Goal: Task Accomplishment & Management: Use online tool/utility

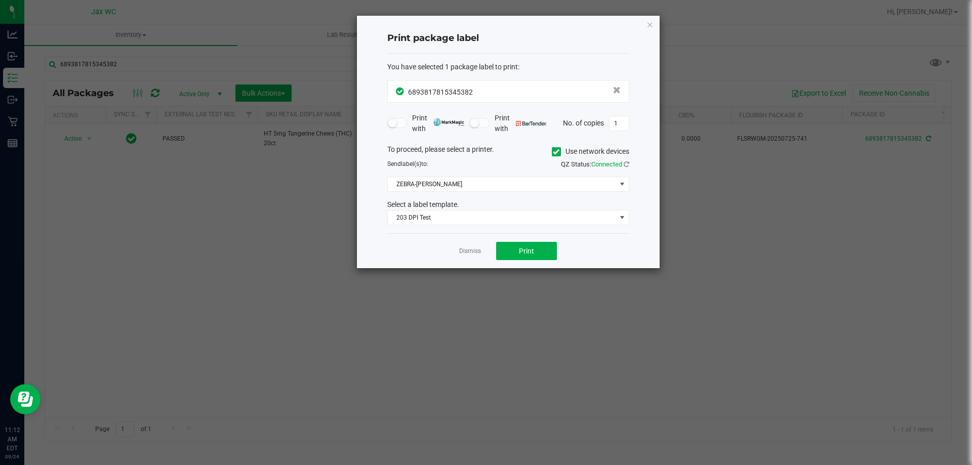
click at [651, 17] on div "Print package label You have selected 1 package label to print : 68938178153453…" at bounding box center [508, 142] width 303 height 253
click at [652, 22] on icon "button" at bounding box center [649, 24] width 7 height 12
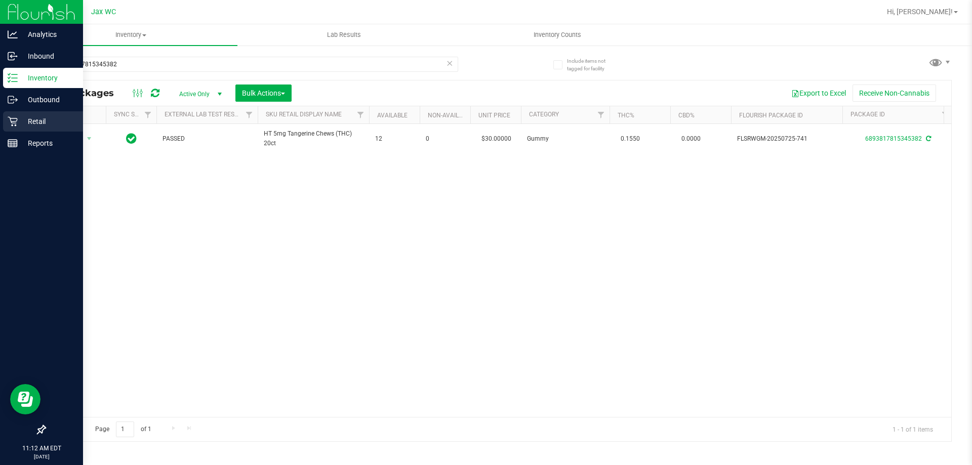
click at [20, 120] on p "Retail" at bounding box center [48, 121] width 61 height 12
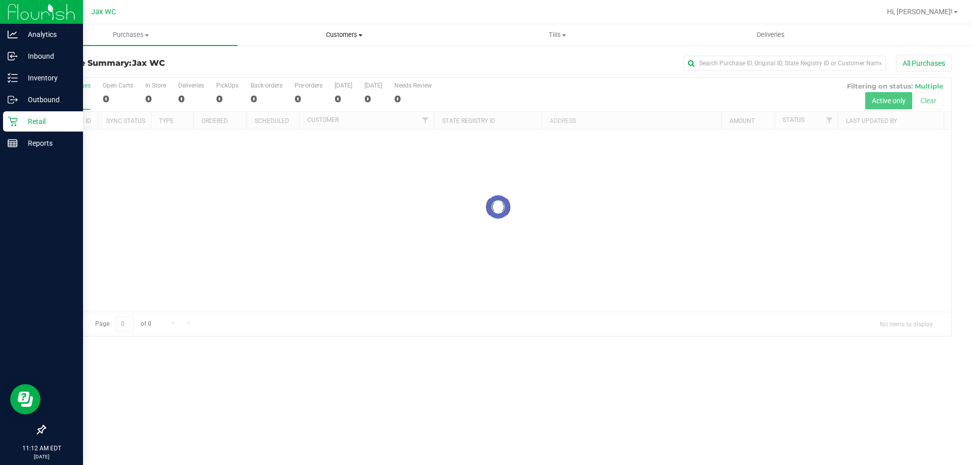
click at [324, 37] on span "Customers" at bounding box center [344, 34] width 212 height 9
click at [306, 59] on span "All customers" at bounding box center [273, 61] width 73 height 9
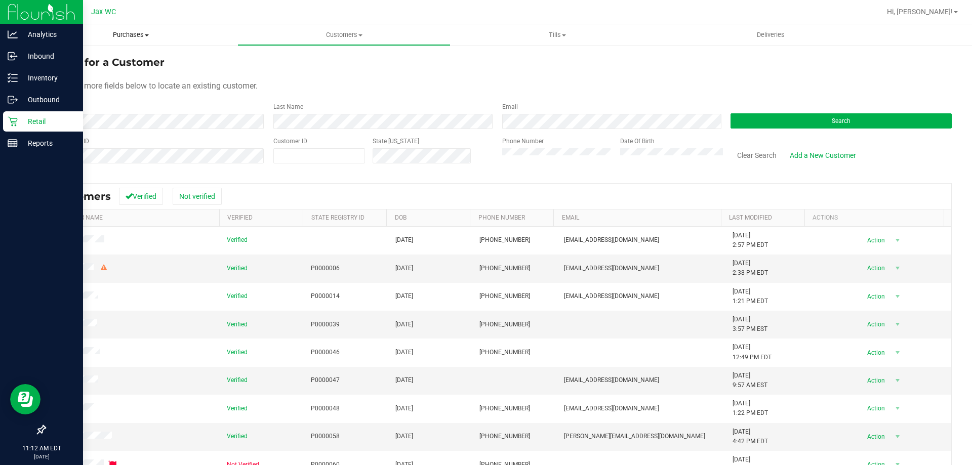
click at [116, 34] on span "Purchases" at bounding box center [130, 34] width 213 height 9
click at [84, 85] on span "All purchases" at bounding box center [60, 85] width 72 height 9
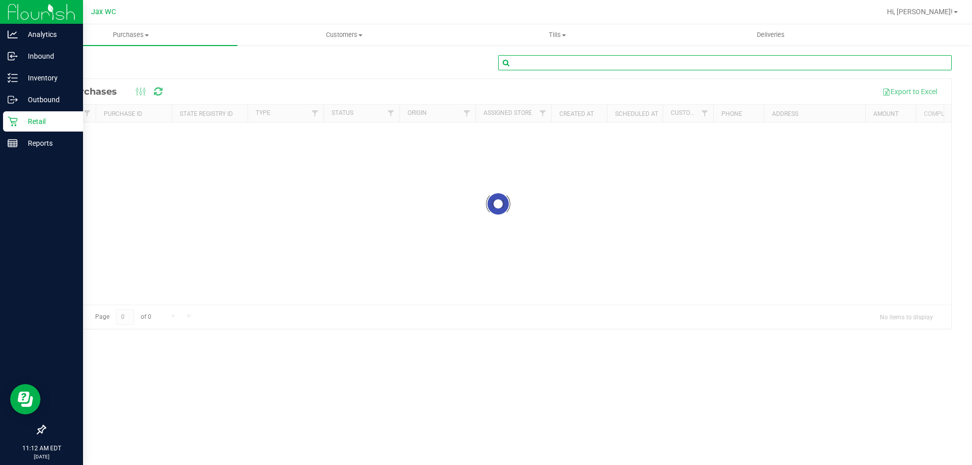
click at [527, 66] on input "text" at bounding box center [724, 62] width 453 height 15
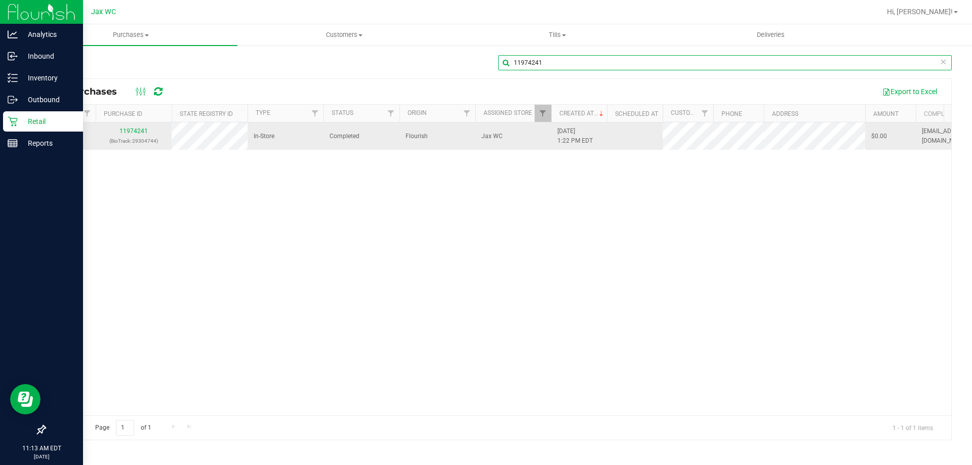
type input "11974241"
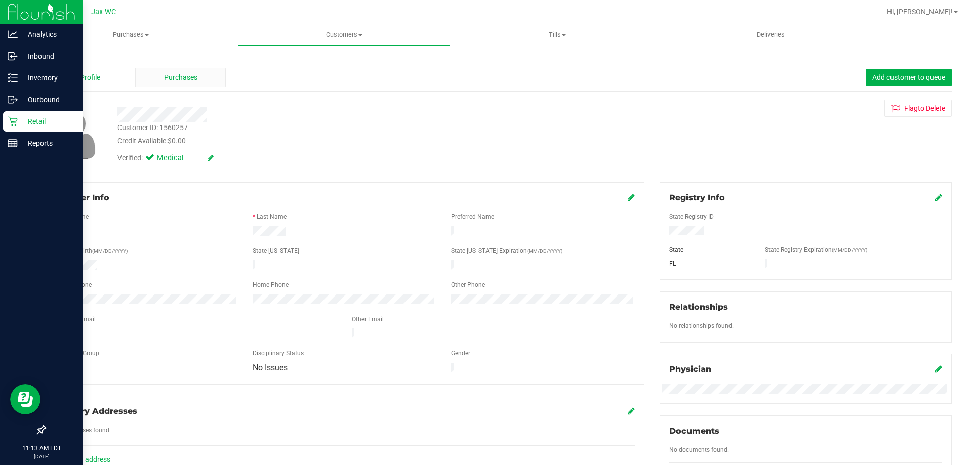
click at [186, 82] on span "Purchases" at bounding box center [180, 77] width 33 height 11
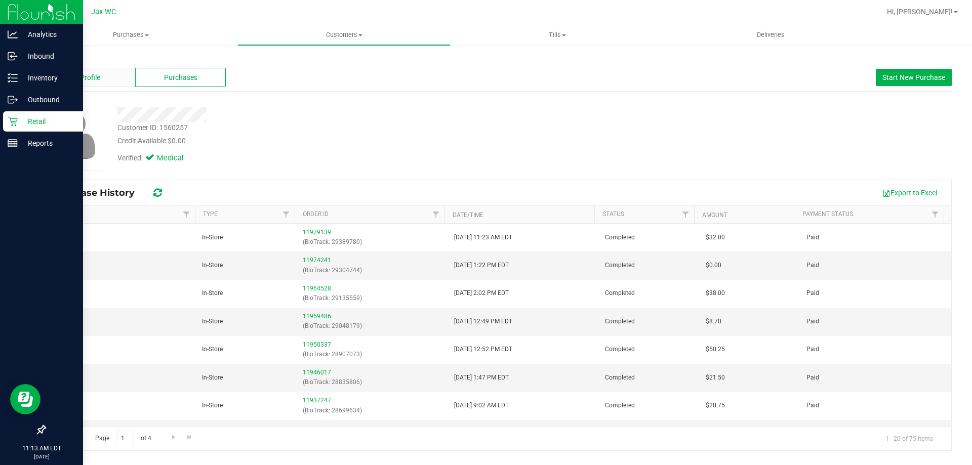
click at [111, 78] on div "Profile" at bounding box center [90, 77] width 91 height 19
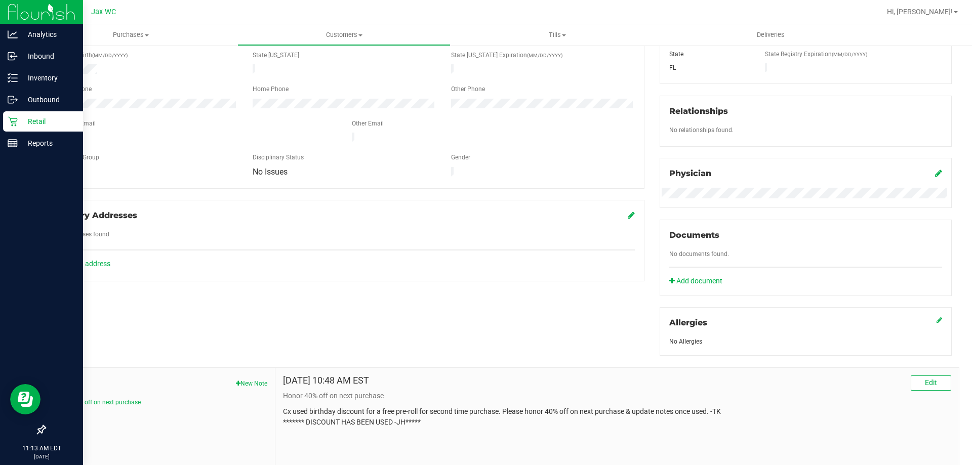
scroll to position [253, 0]
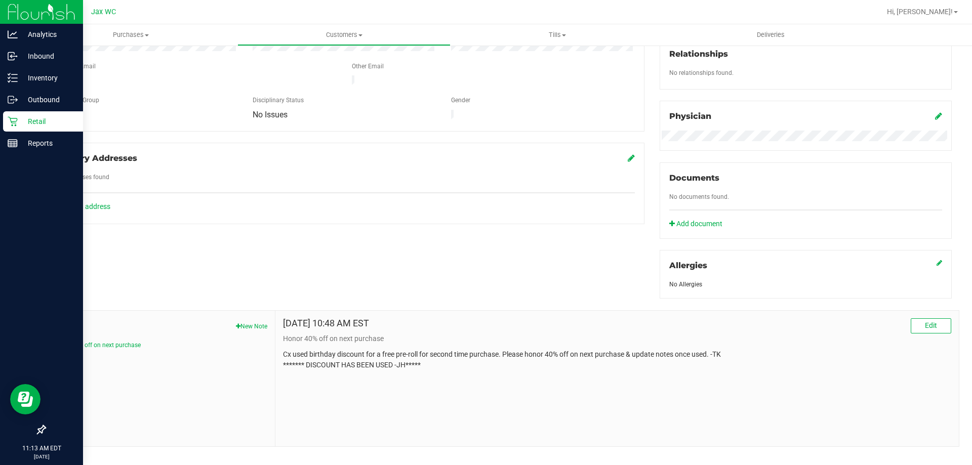
click at [18, 122] on p "Retail" at bounding box center [48, 121] width 61 height 12
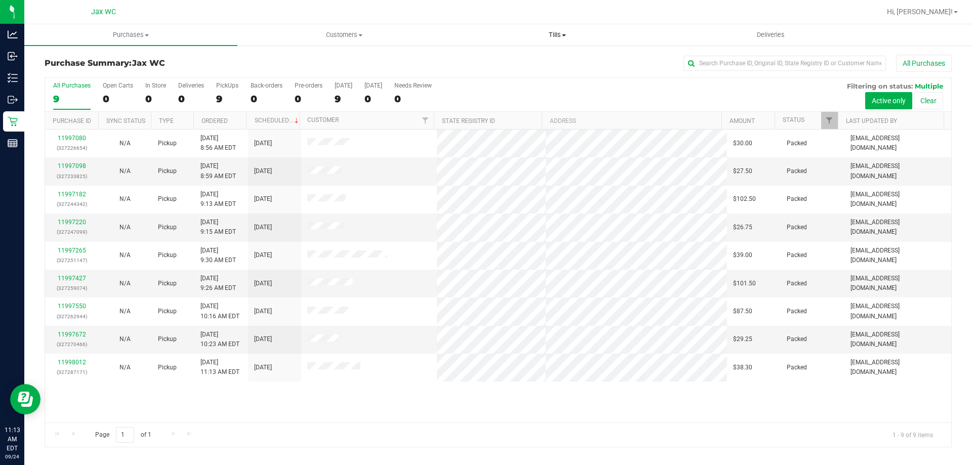
click at [546, 38] on span "Tills" at bounding box center [557, 34] width 212 height 9
click at [502, 61] on span "Manage tills" at bounding box center [484, 61] width 68 height 9
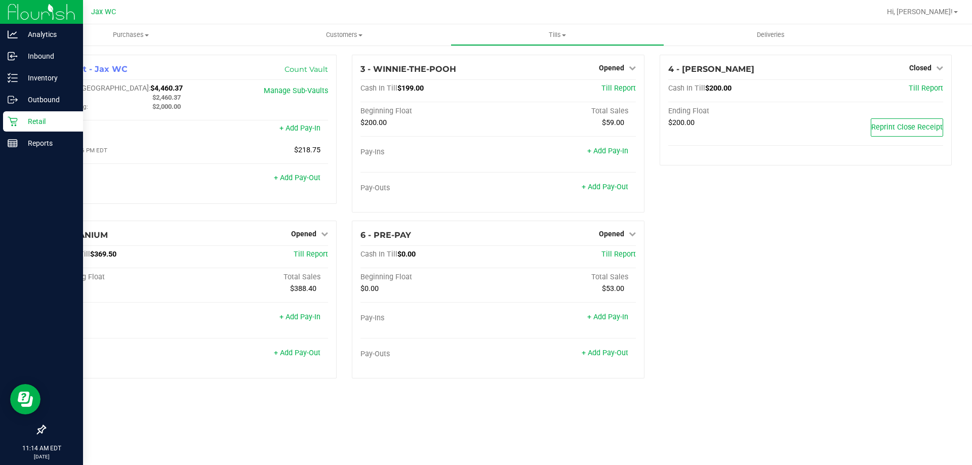
click at [16, 117] on icon at bounding box center [13, 121] width 10 height 10
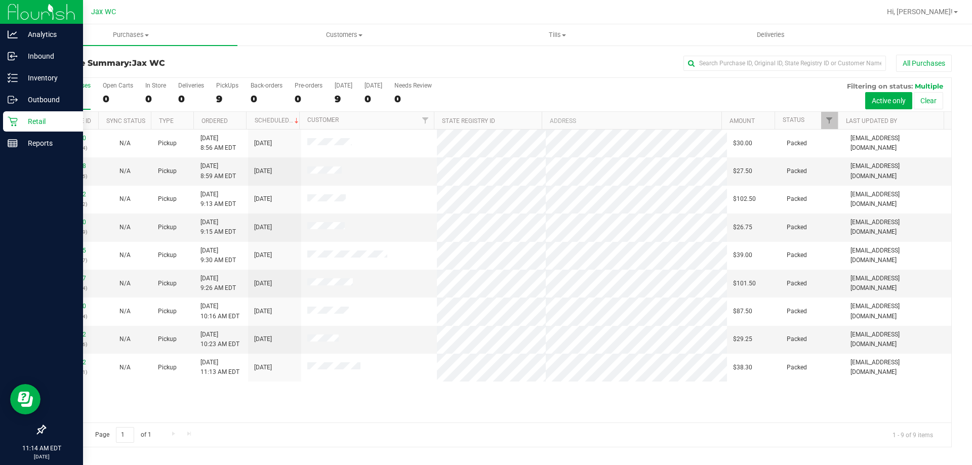
click at [27, 121] on p "Retail" at bounding box center [48, 121] width 61 height 12
click at [44, 121] on p "Retail" at bounding box center [48, 121] width 61 height 12
click at [31, 115] on div "Retail" at bounding box center [43, 121] width 80 height 20
click at [16, 119] on icon at bounding box center [13, 121] width 10 height 10
click at [22, 78] on p "Inventory" at bounding box center [48, 78] width 61 height 12
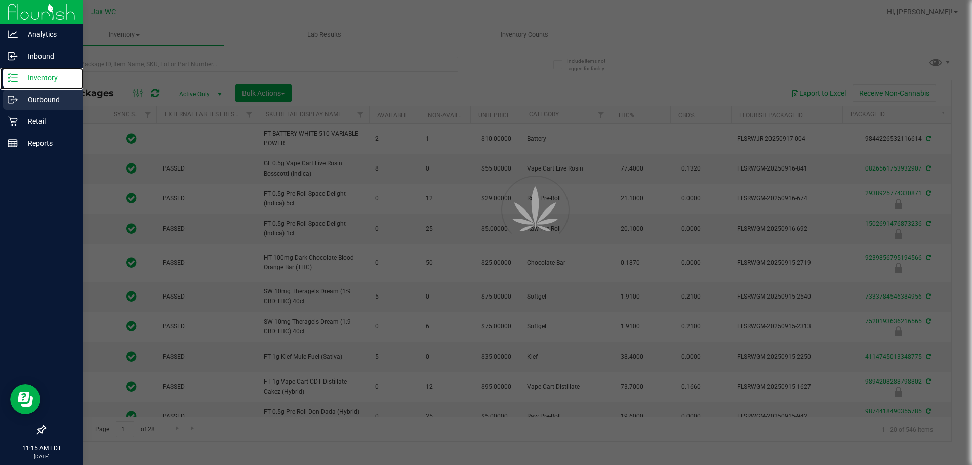
type input "[DATE]"
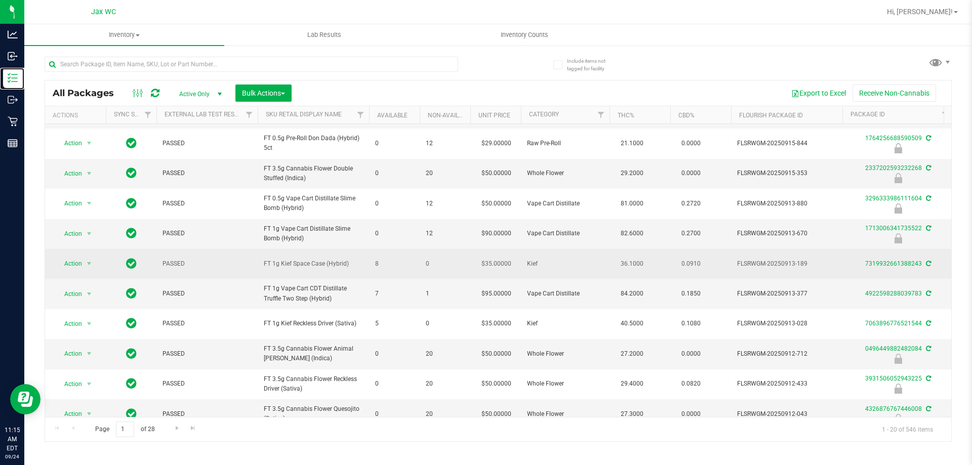
scroll to position [331, 0]
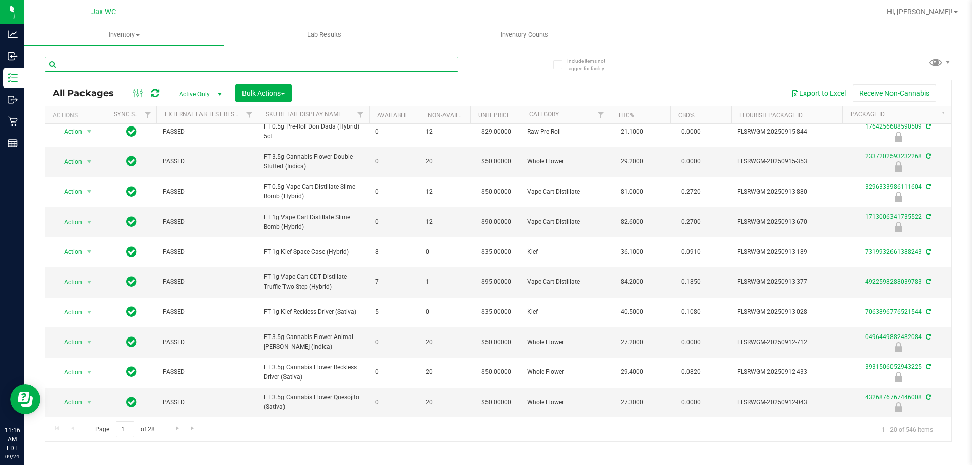
click at [188, 63] on input "text" at bounding box center [251, 64] width 413 height 15
type input "0496449882482084"
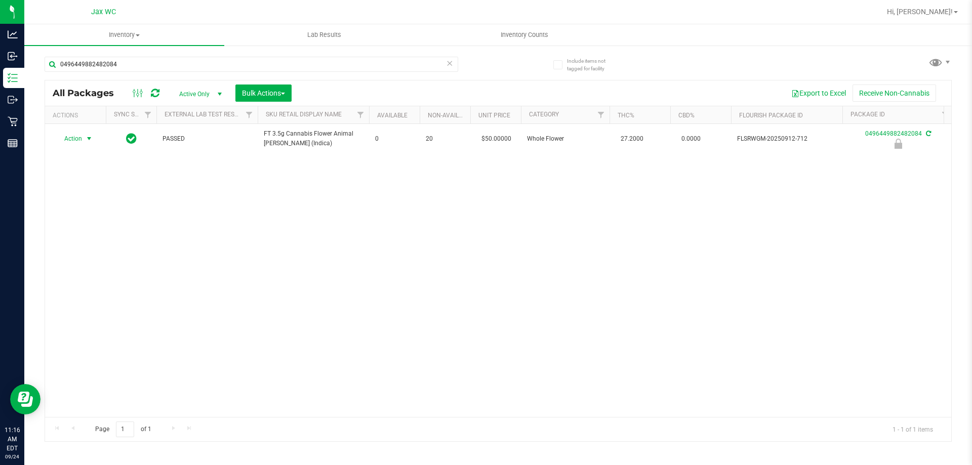
click at [78, 140] on span "Action" at bounding box center [68, 139] width 27 height 14
click at [87, 252] on li "Unlock package" at bounding box center [88, 259] width 65 height 15
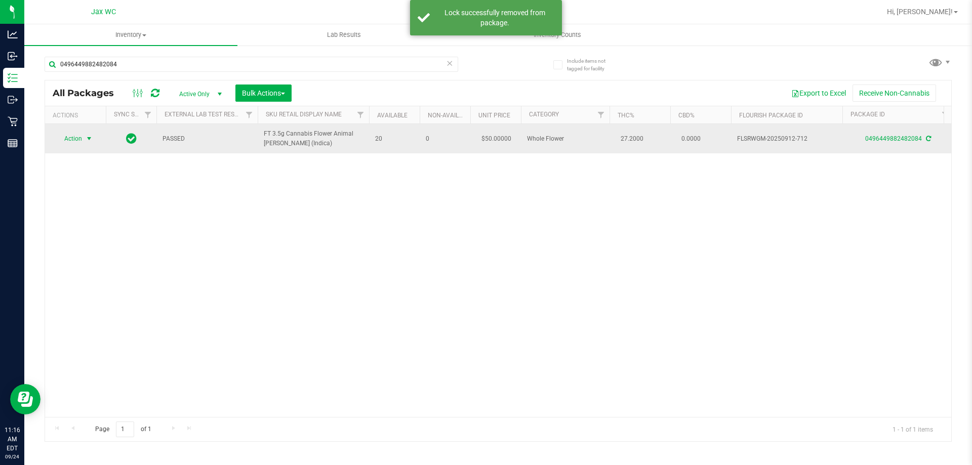
click at [79, 140] on span "Action" at bounding box center [68, 139] width 27 height 14
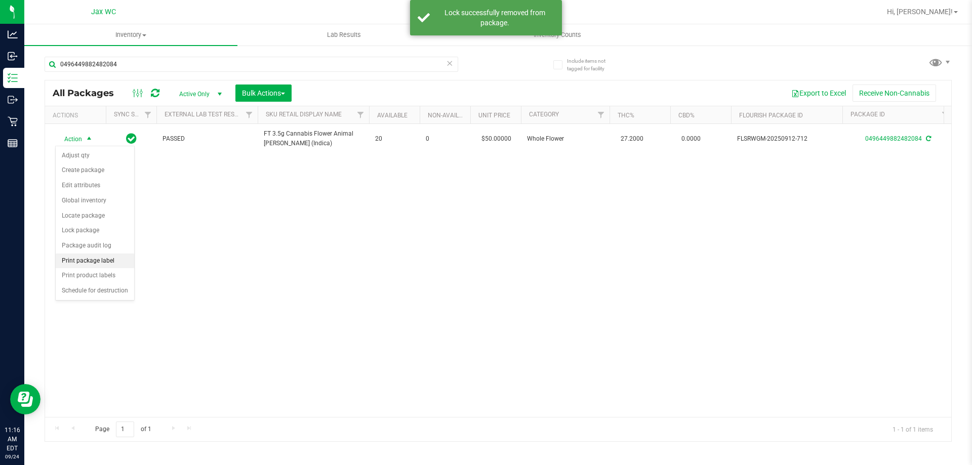
click at [94, 258] on li "Print package label" at bounding box center [95, 261] width 78 height 15
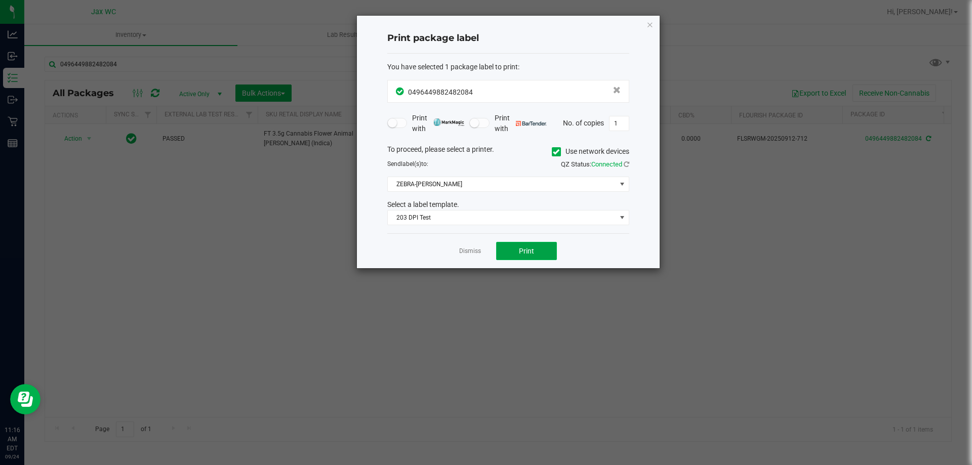
click at [517, 257] on button "Print" at bounding box center [526, 251] width 61 height 18
click at [459, 249] on div "Dismiss Print" at bounding box center [508, 250] width 242 height 35
click at [465, 252] on link "Dismiss" at bounding box center [470, 251] width 22 height 9
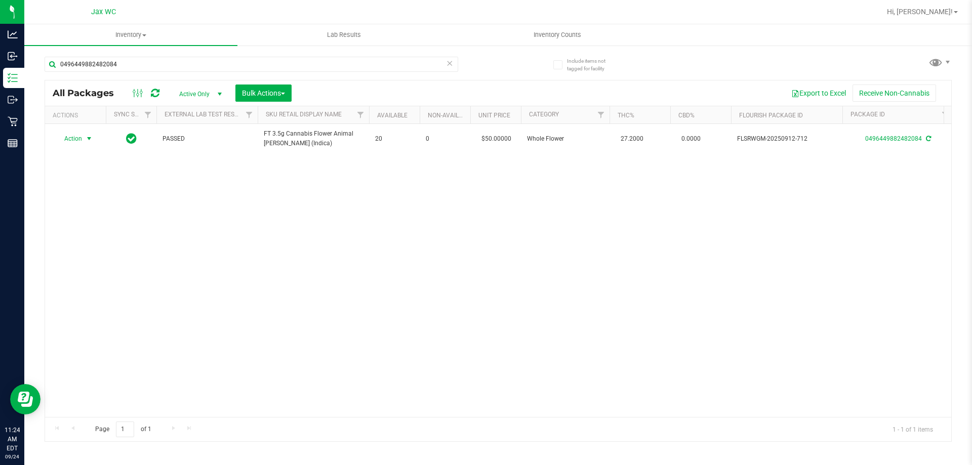
click at [449, 65] on icon at bounding box center [449, 63] width 7 height 12
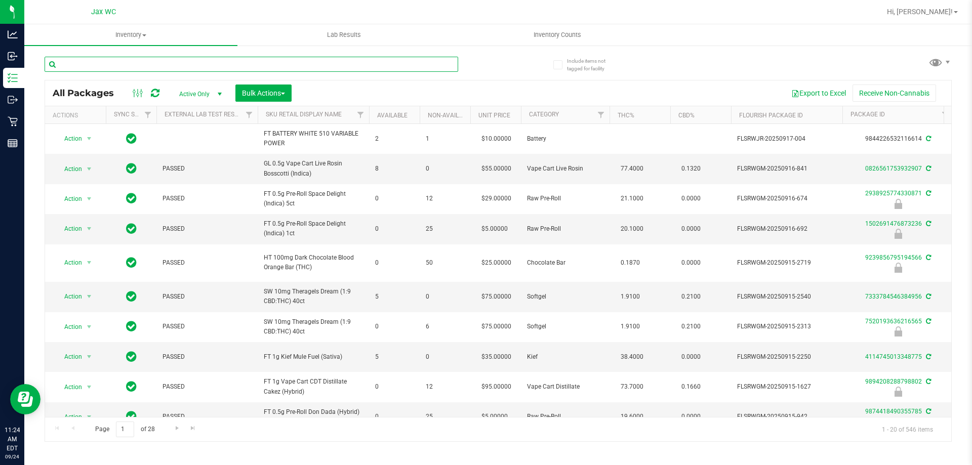
click at [253, 67] on input "text" at bounding box center [251, 64] width 413 height 15
click at [601, 114] on span "Filter" at bounding box center [601, 115] width 8 height 8
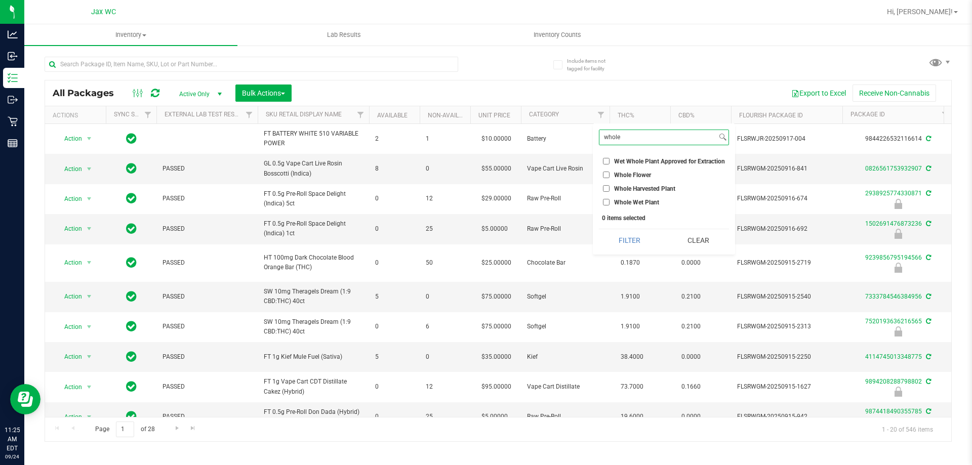
type input "whole"
click at [620, 172] on span "Whole Flower" at bounding box center [632, 175] width 37 height 6
click at [609, 172] on input "Whole Flower" at bounding box center [606, 175] width 7 height 7
checkbox input "true"
click at [631, 245] on button "Filter" at bounding box center [629, 240] width 61 height 22
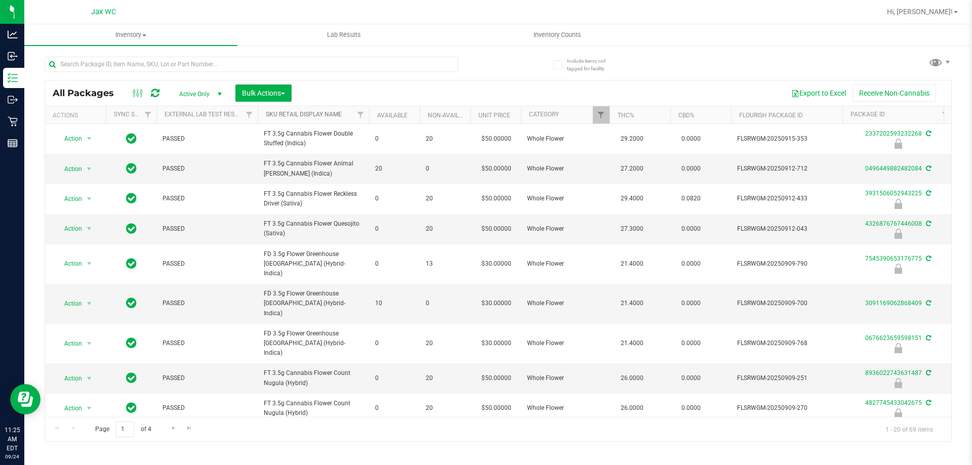
click at [298, 116] on link "Sku Retail Display Name" at bounding box center [304, 114] width 76 height 7
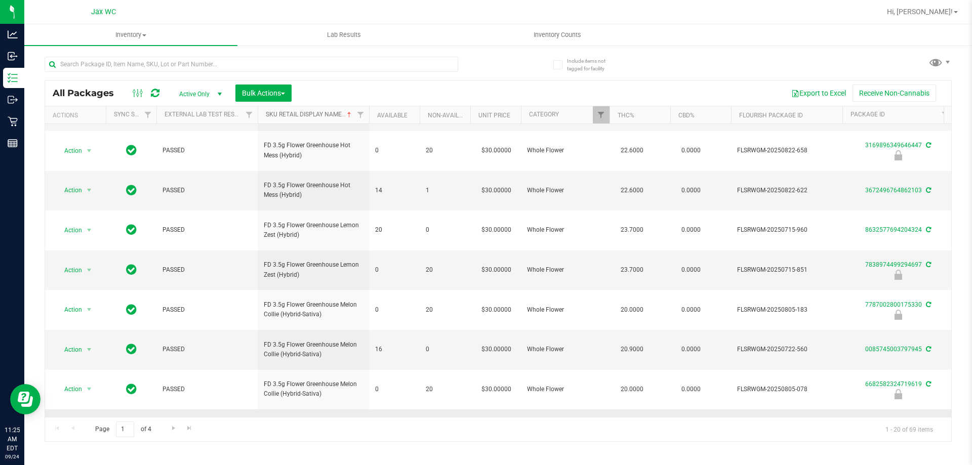
scroll to position [315, 0]
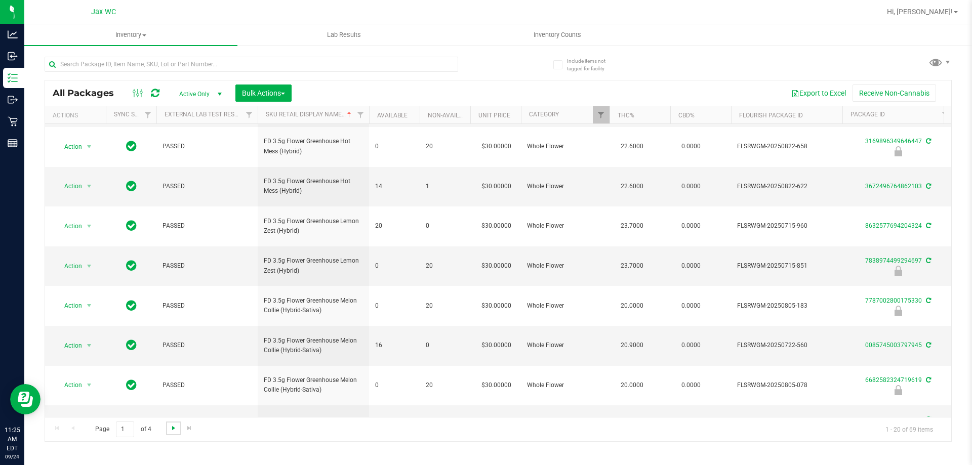
click at [172, 430] on span "Go to the next page" at bounding box center [174, 428] width 8 height 8
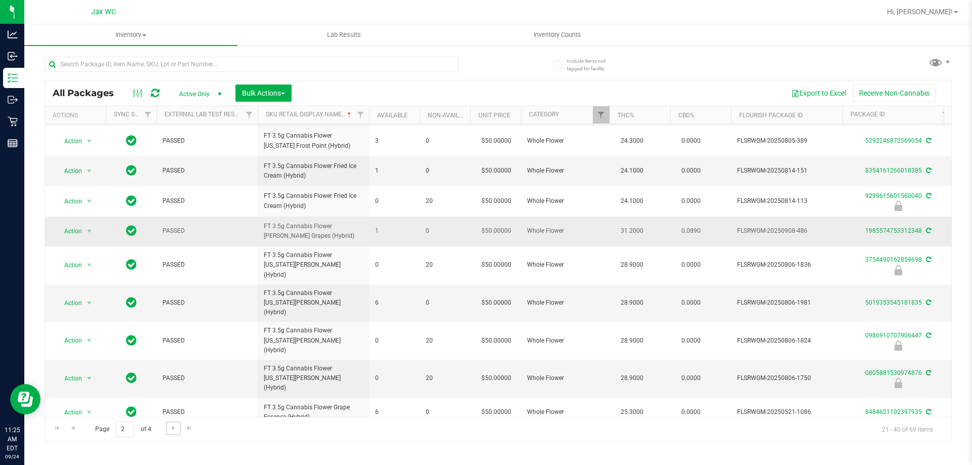
scroll to position [323, 0]
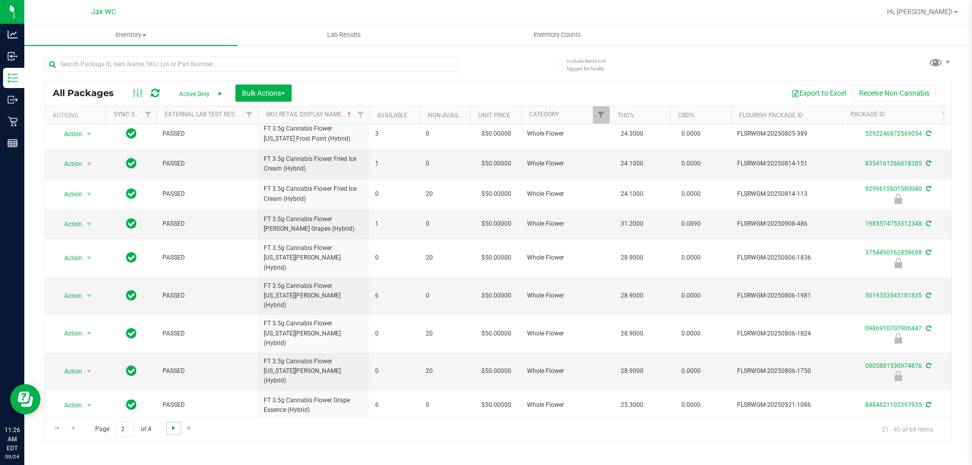
click at [175, 428] on span "Go to the next page" at bounding box center [174, 428] width 8 height 8
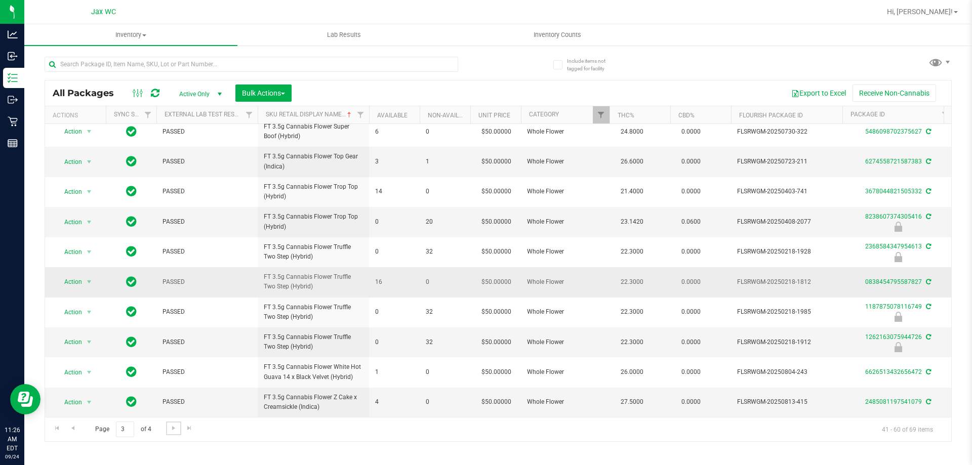
scroll to position [315, 0]
click at [174, 427] on span "Go to the next page" at bounding box center [174, 428] width 8 height 8
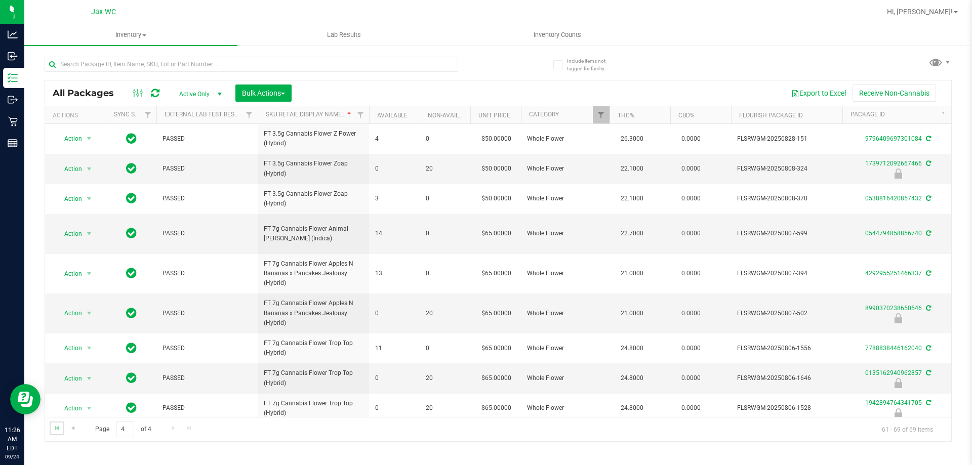
click at [52, 432] on link "Go to the first page" at bounding box center [57, 429] width 15 height 14
